Goal: Task Accomplishment & Management: Complete application form

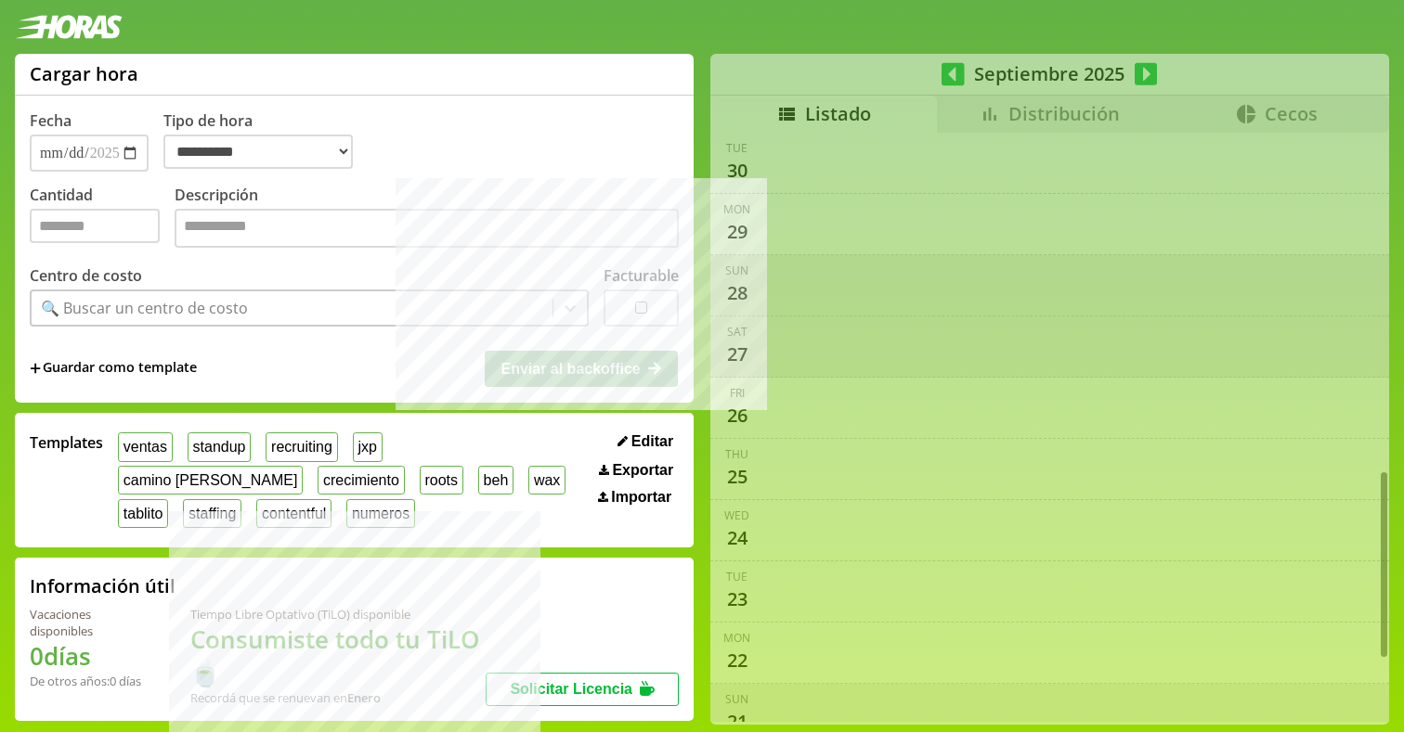
select select "**********"
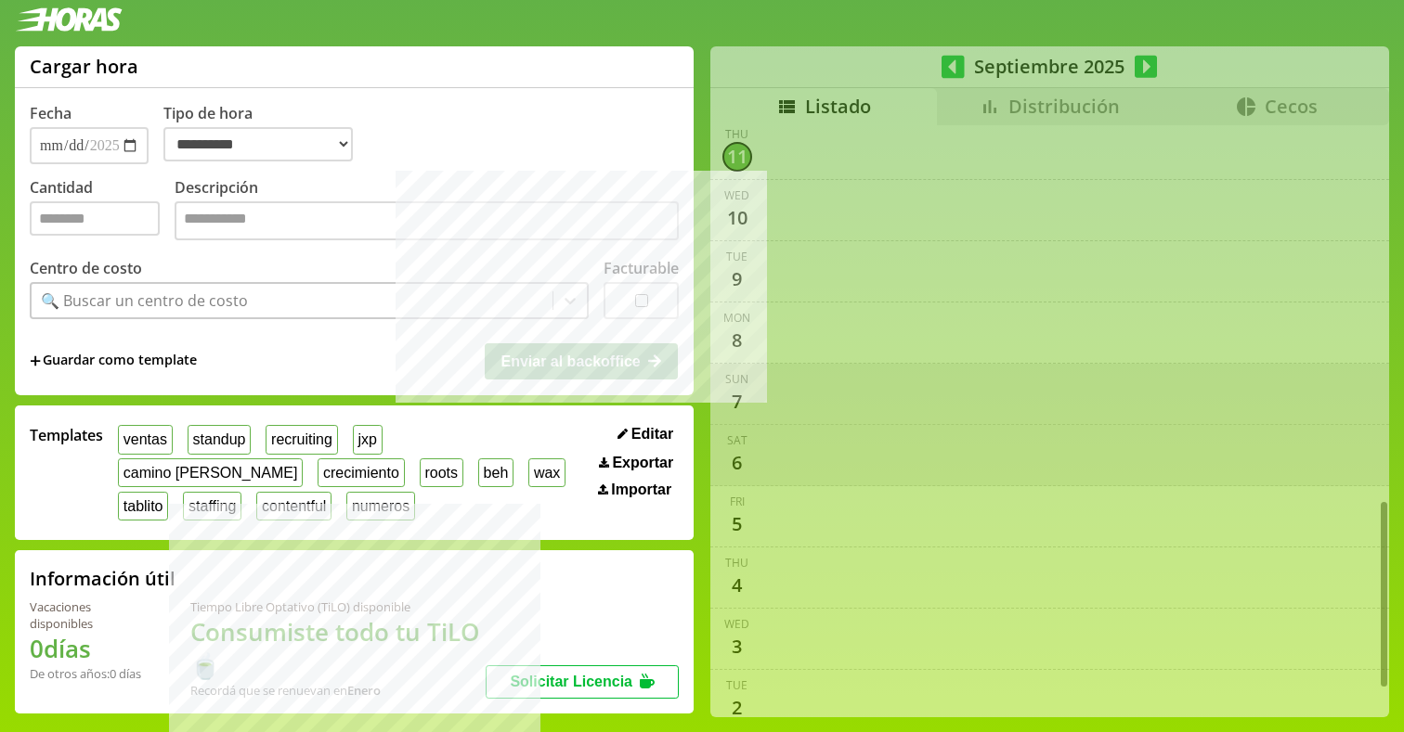
scroll to position [1172, 0]
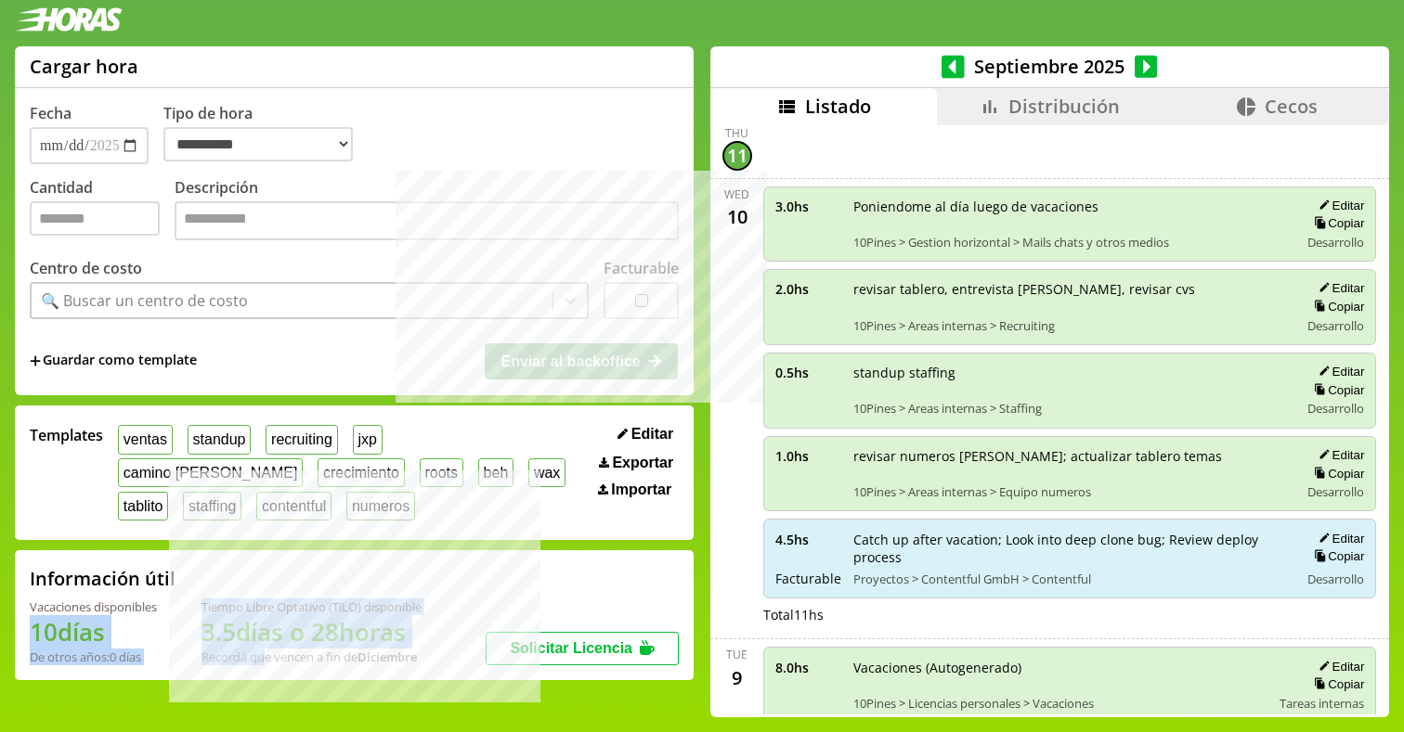
drag, startPoint x: 36, startPoint y: 635, endPoint x: 267, endPoint y: 660, distance: 232.5
click at [267, 660] on div "Vacaciones disponibles 10 días De otros años: 0 días Tiempo Libre Optativo (TiL…" at bounding box center [258, 632] width 456 height 67
click at [343, 642] on h1 "3.5 días o 28 horas" at bounding box center [311, 632] width 220 height 33
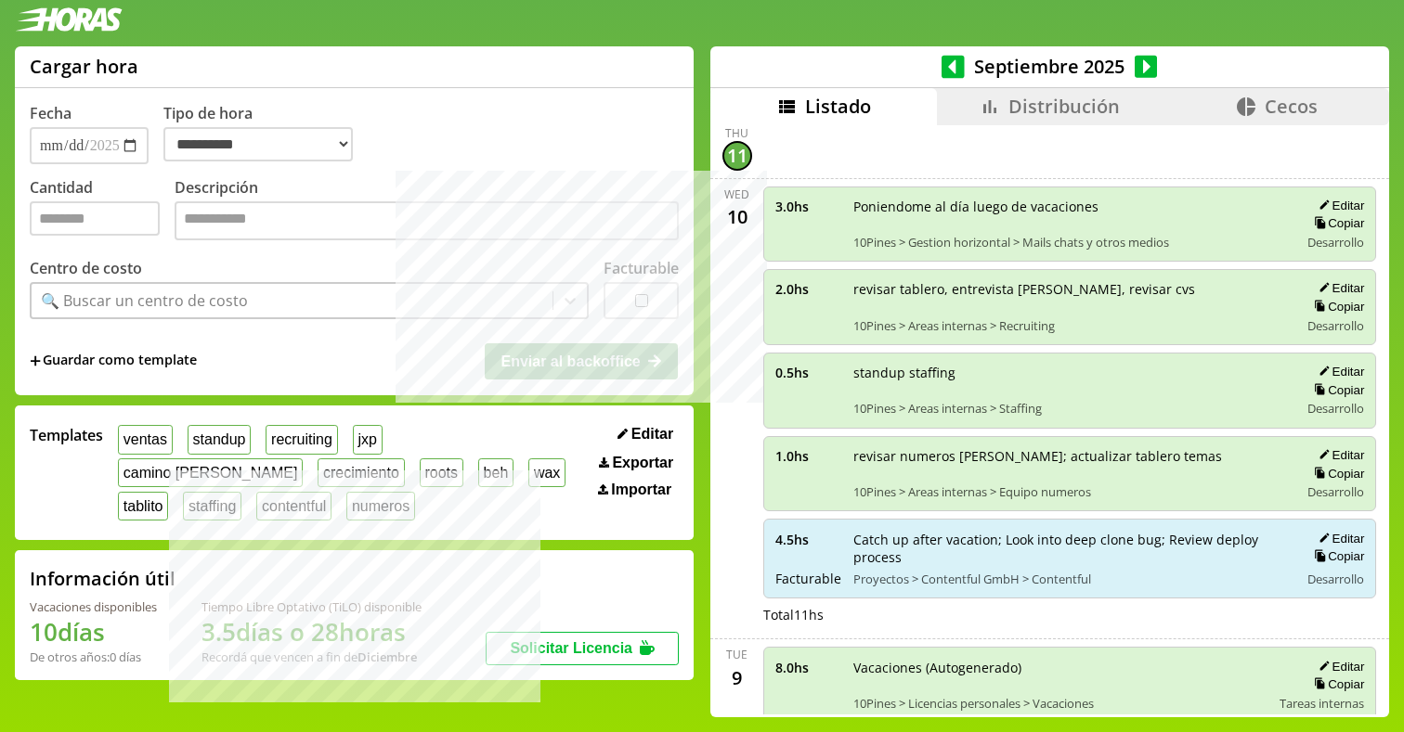
click at [343, 642] on h1 "3.5 días o 28 horas" at bounding box center [311, 632] width 220 height 33
click at [112, 638] on h1 "10 días" at bounding box center [93, 632] width 127 height 33
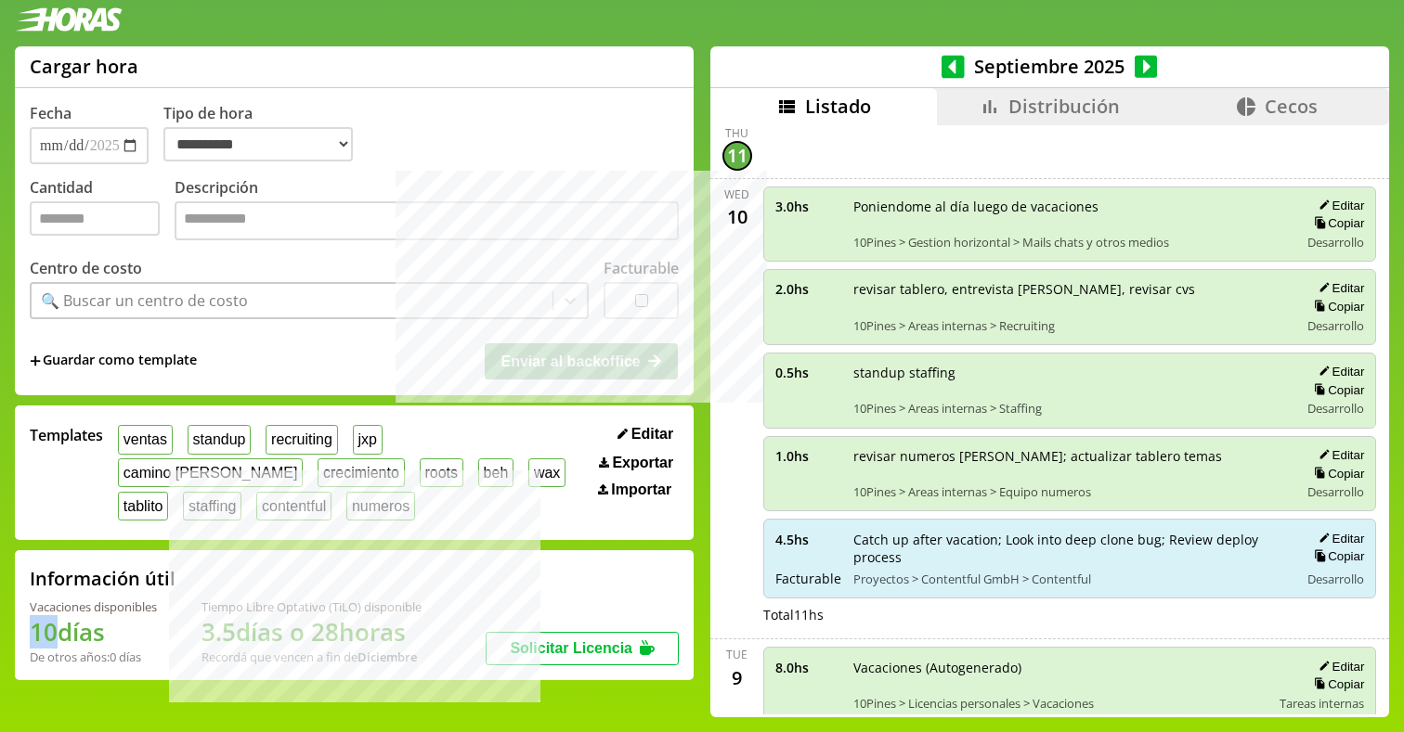
click at [128, 637] on h1 "10 días" at bounding box center [93, 632] width 127 height 33
